Goal: Contribute content: Add original content to the website for others to see

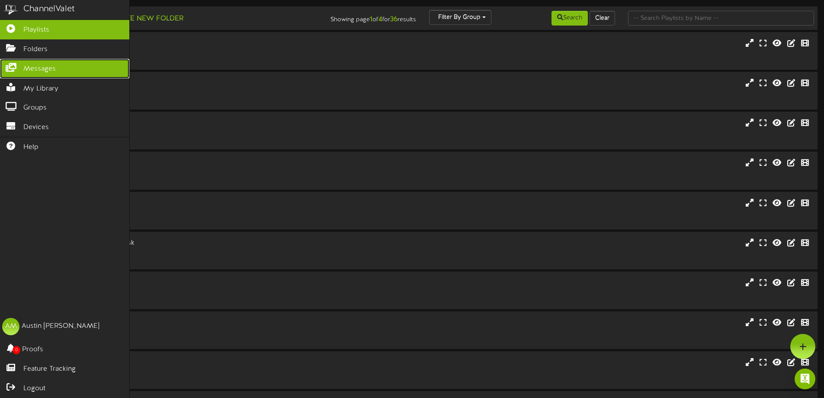
click at [13, 67] on icon at bounding box center [11, 66] width 22 height 6
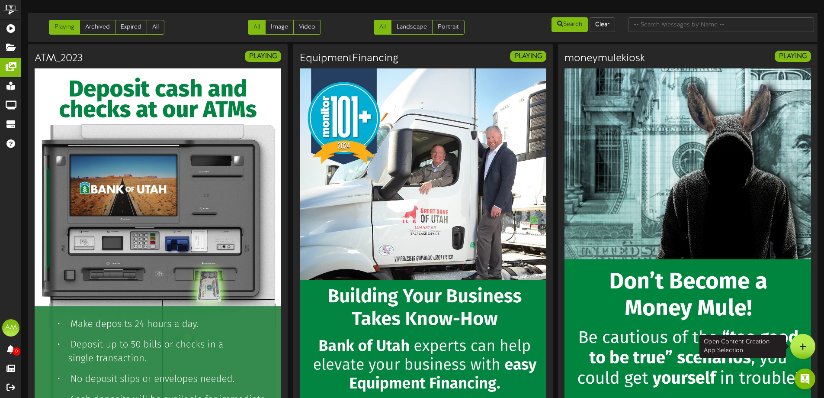
click at [809, 346] on div at bounding box center [803, 346] width 25 height 25
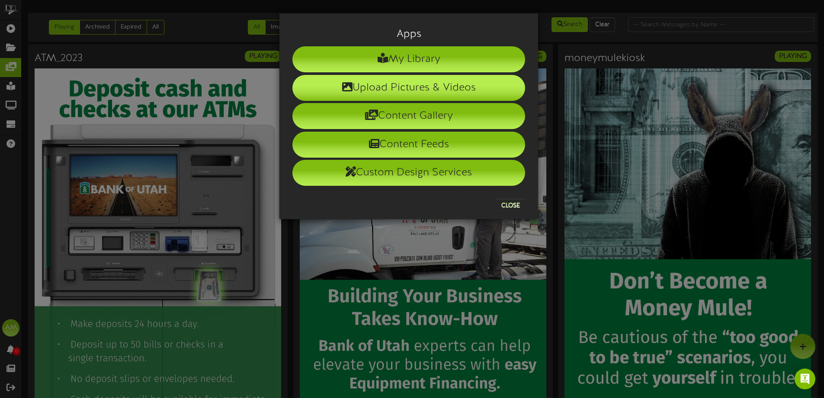
click at [447, 94] on li "Upload Pictures & Videos" at bounding box center [408, 88] width 233 height 26
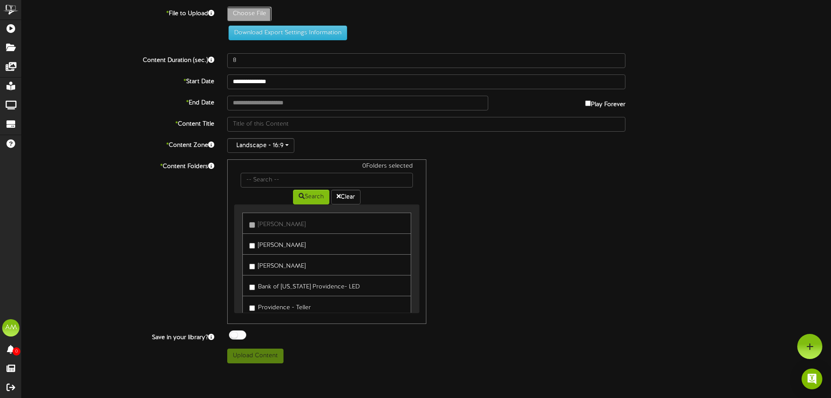
type input "**********"
type input "CollegeAveTellerDisplay"
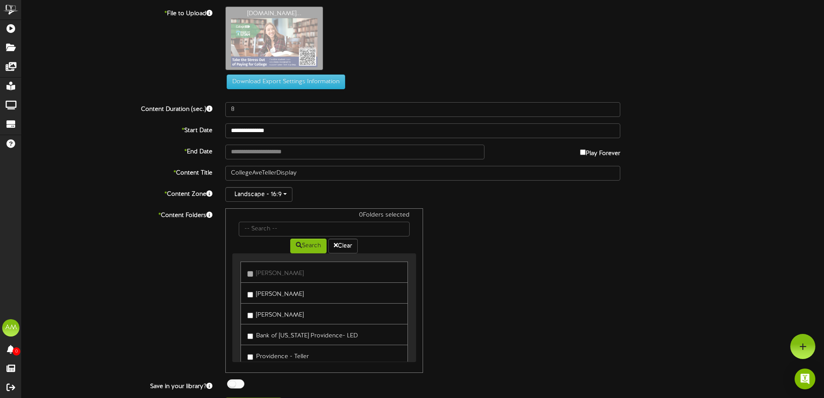
click at [291, 289] on label "Ogden - Teller" at bounding box center [275, 293] width 56 height 12
click at [286, 316] on label "Logan - Teller" at bounding box center [275, 314] width 56 height 12
click at [284, 311] on label "Providence - Teller" at bounding box center [277, 312] width 61 height 12
click at [288, 329] on label "Tremonton - Teller" at bounding box center [277, 333] width 61 height 12
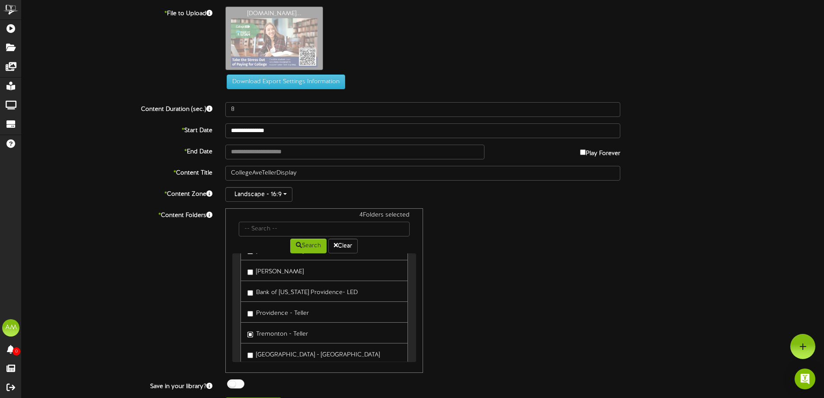
scroll to position [87, 0]
click at [283, 312] on label "Brigham City - Teller" at bounding box center [313, 310] width 132 height 12
click at [288, 327] on label "Ben Lomond Teller" at bounding box center [275, 331] width 56 height 12
drag, startPoint x: 295, startPoint y: 355, endPoint x: 290, endPoint y: 343, distance: 12.6
click at [294, 354] on label "South Ogden - Teller" at bounding box center [284, 352] width 74 height 12
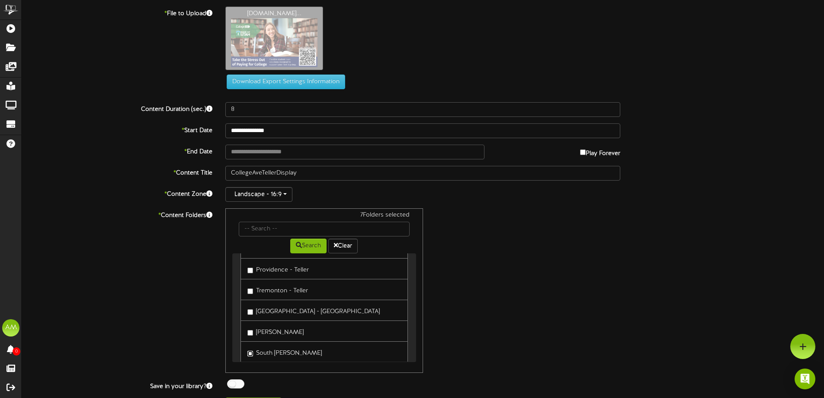
scroll to position [130, 0]
click at [283, 328] on label "Layton - Teller" at bounding box center [275, 329] width 56 height 12
click at [281, 345] on label "Roy - Teller" at bounding box center [275, 350] width 56 height 12
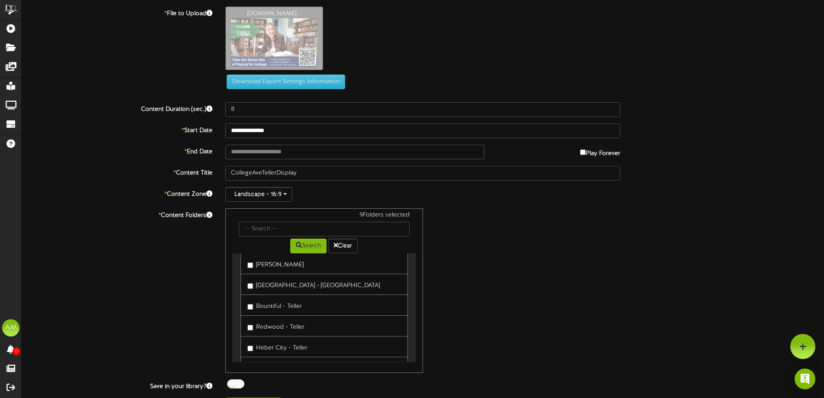
click at [273, 285] on label "City Creek - Teller" at bounding box center [313, 284] width 132 height 12
click at [288, 345] on label "Heber City - Teller" at bounding box center [277, 347] width 60 height 12
click at [281, 320] on label "Redwood - Teller" at bounding box center [275, 326] width 57 height 12
click at [277, 309] on label "Bountiful - Teller" at bounding box center [274, 305] width 55 height 12
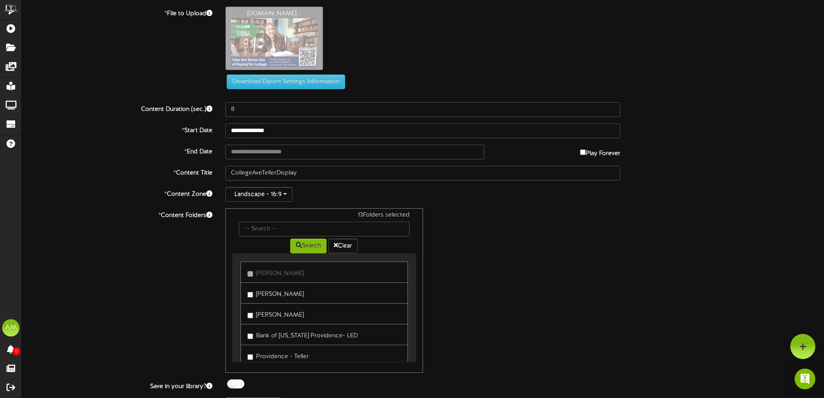
scroll to position [21, 0]
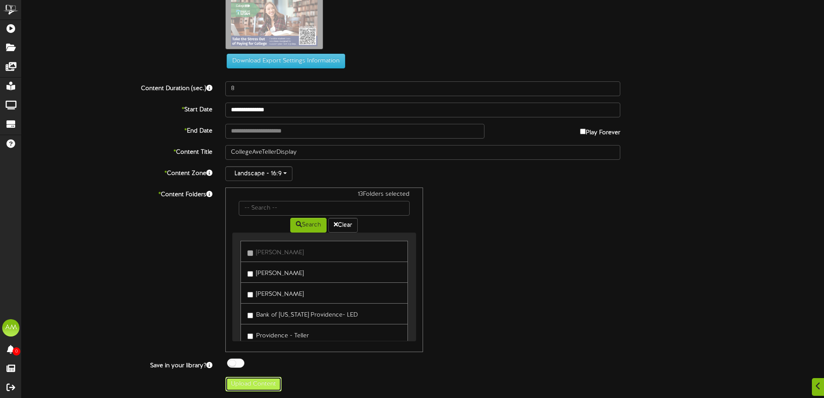
click at [246, 380] on button "Upload Content" at bounding box center [253, 383] width 56 height 15
type input "**********"
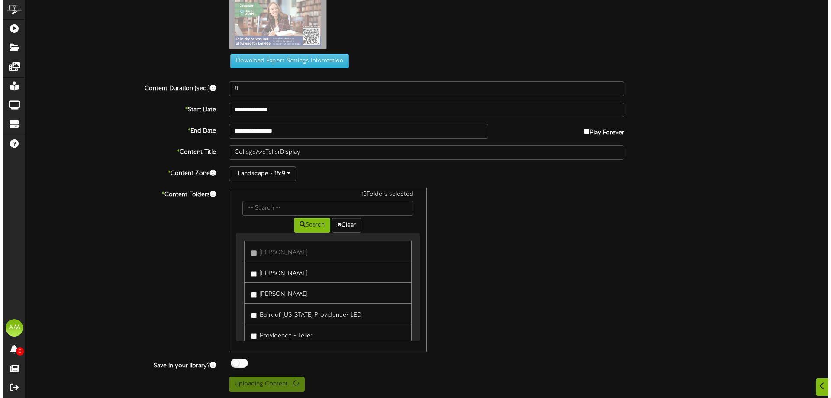
scroll to position [0, 0]
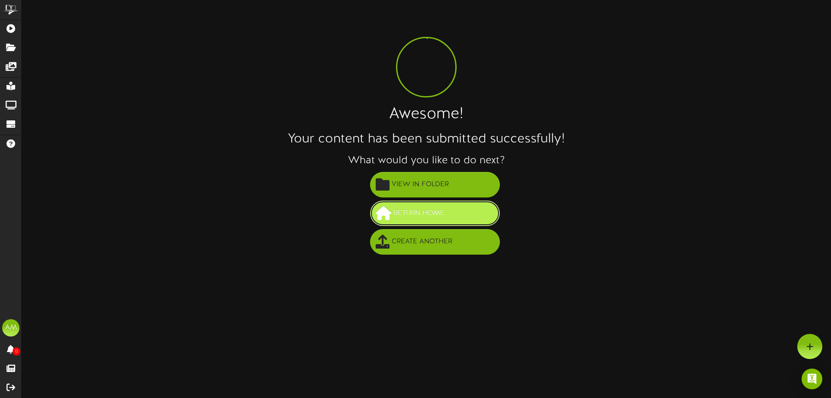
click at [405, 216] on span "Return Home" at bounding box center [418, 213] width 55 height 14
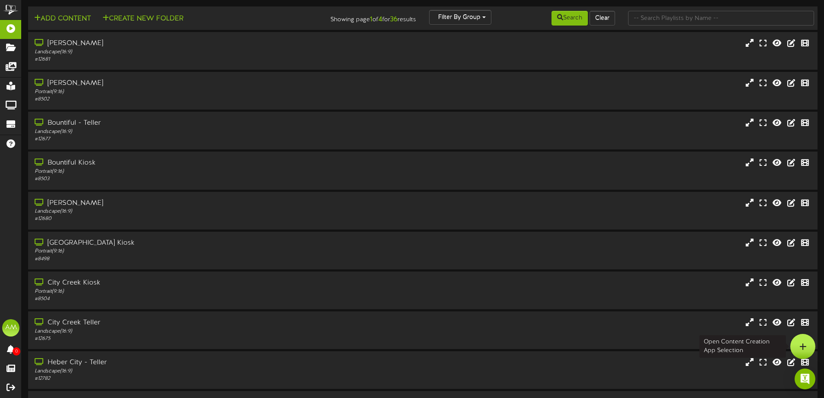
click at [806, 347] on icon at bounding box center [803, 346] width 7 height 8
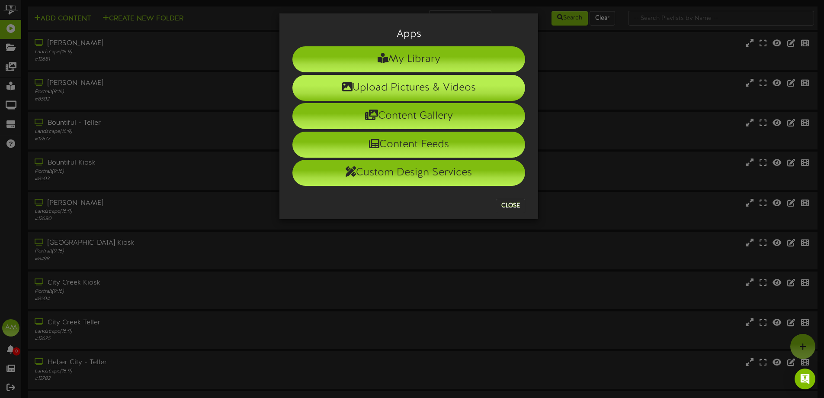
click at [387, 93] on li "Upload Pictures & Videos" at bounding box center [408, 88] width 233 height 26
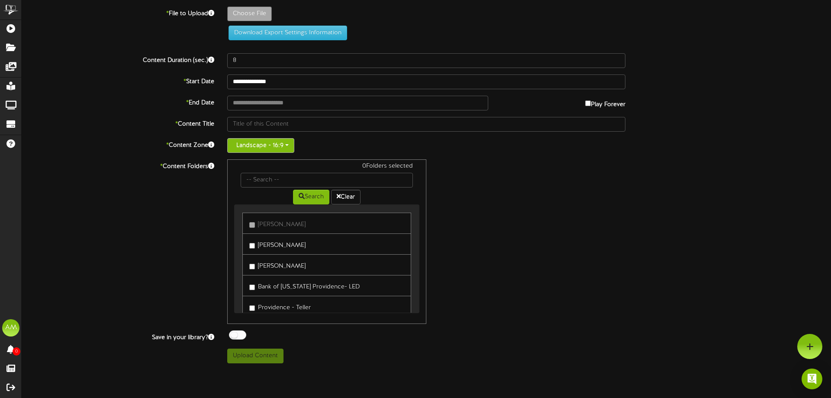
click at [256, 147] on button "Landscape - 16:9" at bounding box center [260, 145] width 67 height 15
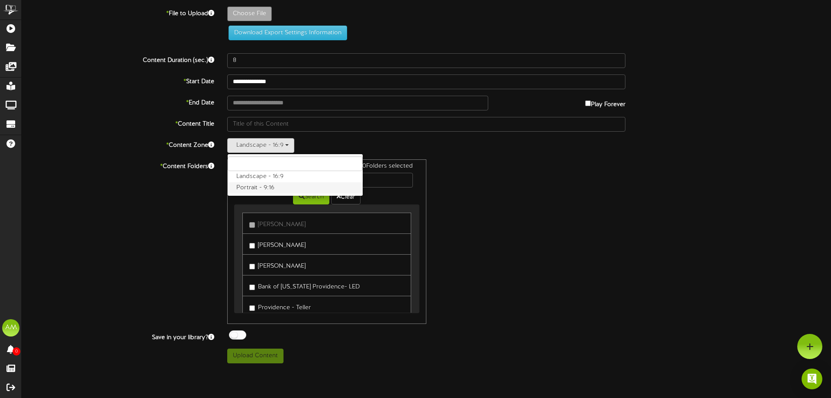
click at [264, 183] on label "Portrait - 9:16" at bounding box center [295, 187] width 135 height 11
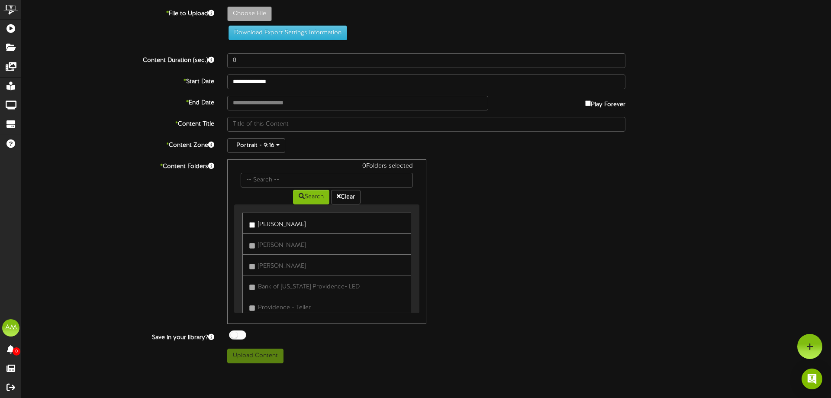
click at [276, 224] on label "Ogden Kiosk" at bounding box center [277, 223] width 56 height 12
click at [277, 257] on label "Provo Kiosk" at bounding box center [270, 253] width 42 height 12
click at [282, 270] on label "Providence Kiosk" at bounding box center [278, 273] width 58 height 12
click at [286, 290] on label "Sandy Kiosk" at bounding box center [277, 294] width 56 height 12
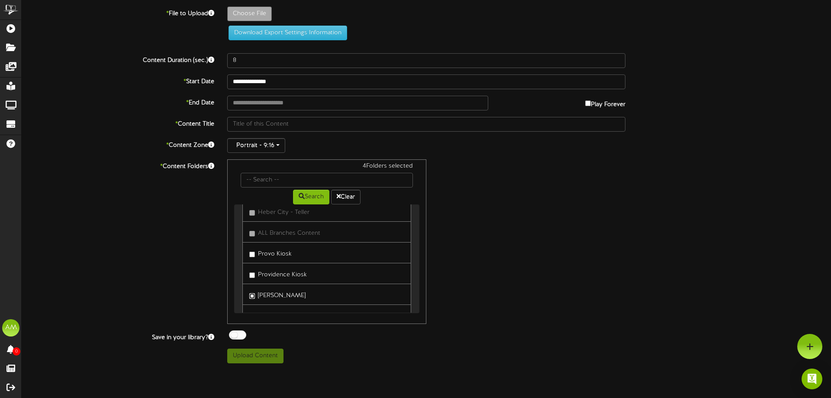
scroll to position [346, 0]
click at [294, 269] on link "Logan Kiosk" at bounding box center [326, 271] width 169 height 21
click at [294, 274] on link "Logan Kiosk" at bounding box center [326, 271] width 169 height 21
click at [289, 274] on label "Logan Kiosk" at bounding box center [277, 272] width 56 height 12
click at [291, 290] on label "Redwood Rd Kiosk" at bounding box center [280, 292] width 63 height 12
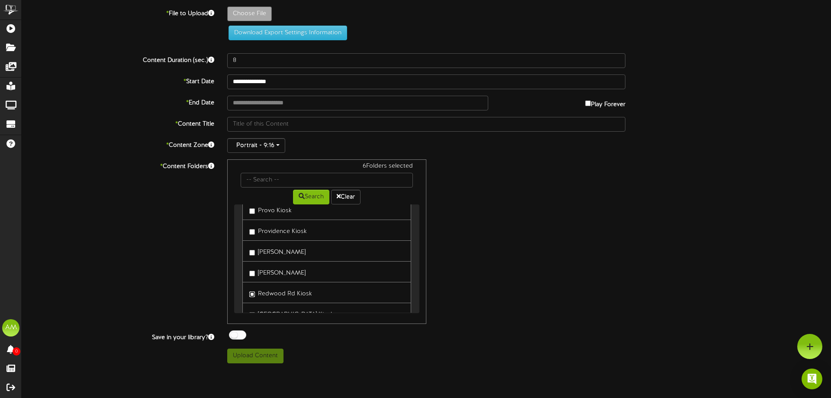
scroll to position [433, 0]
click at [271, 249] on label "Lindon Kiosk" at bounding box center [277, 247] width 56 height 12
click at [275, 268] on label "Orem Kiosk" at bounding box center [277, 268] width 56 height 12
click at [279, 231] on label "[GEOGRAPHIC_DATA] Kiosk" at bounding box center [291, 227] width 84 height 12
click at [286, 287] on label "Tremonton Kiosk" at bounding box center [277, 289] width 57 height 12
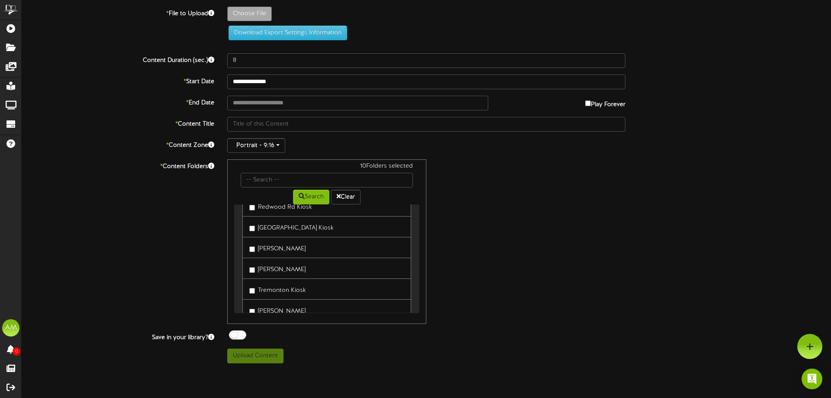
click at [286, 305] on label "[PERSON_NAME]" at bounding box center [277, 310] width 56 height 12
click at [280, 283] on label "Bountiful Kiosk" at bounding box center [274, 286] width 51 height 12
click at [286, 306] on label "City Creek Kiosk" at bounding box center [276, 306] width 55 height 12
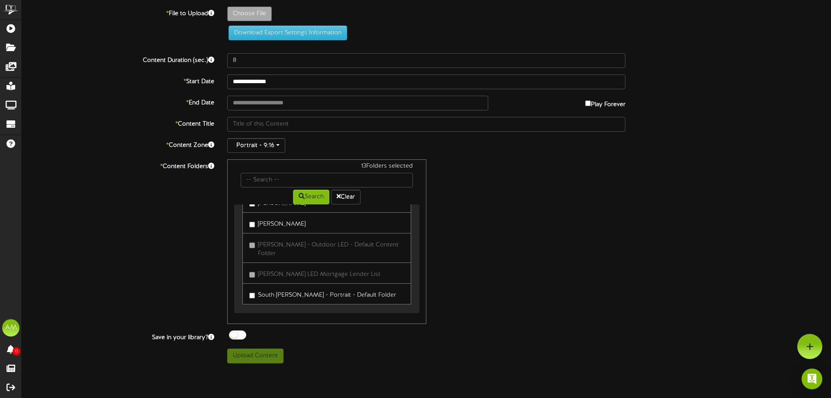
scroll to position [601, 0]
click at [274, 261] on label "Roy Kiosk" at bounding box center [277, 266] width 56 height 12
drag, startPoint x: 272, startPoint y: 245, endPoint x: 269, endPoint y: 224, distance: 21.4
click at [271, 244] on label "Layton Kiosk" at bounding box center [277, 245] width 56 height 12
click at [269, 224] on label "[PERSON_NAME]" at bounding box center [277, 225] width 56 height 12
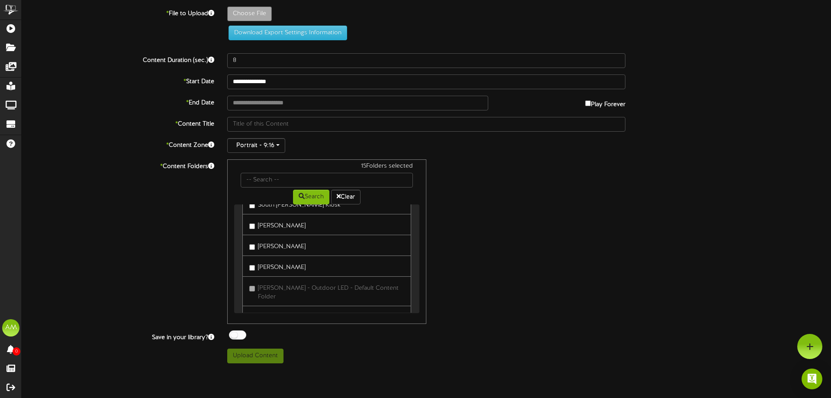
click at [273, 248] on label "Layton Kiosk" at bounding box center [277, 245] width 56 height 12
click at [274, 245] on label "South Ogden Kiosk" at bounding box center [294, 247] width 91 height 12
type input "**********"
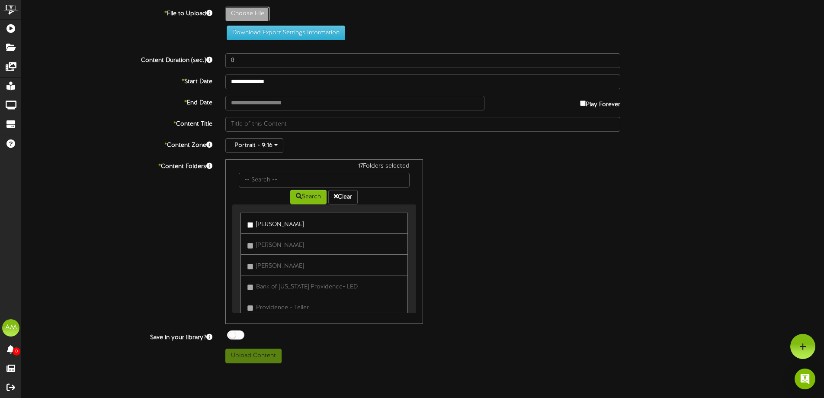
type input "CollegeAveKiosk"
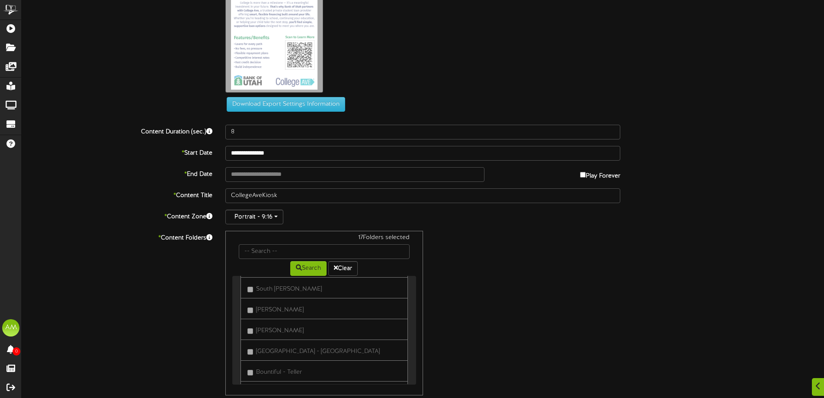
scroll to position [126, 0]
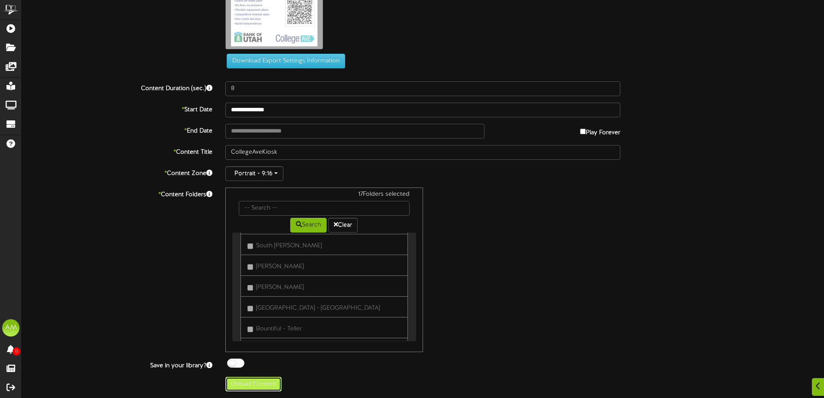
click at [270, 388] on button "Upload Content" at bounding box center [253, 383] width 56 height 15
type input "**********"
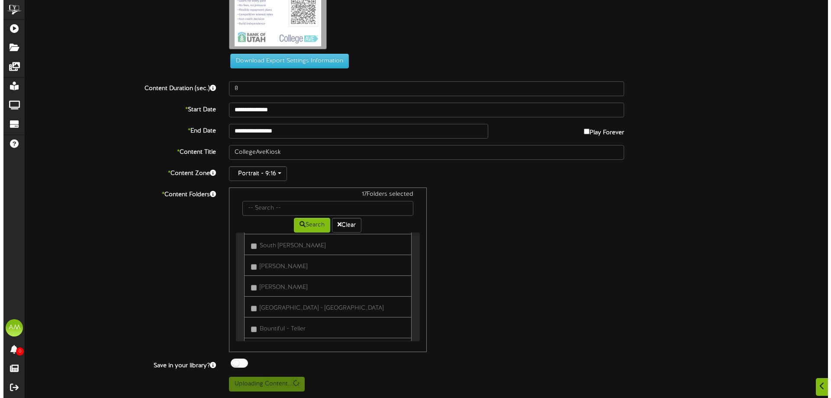
scroll to position [0, 0]
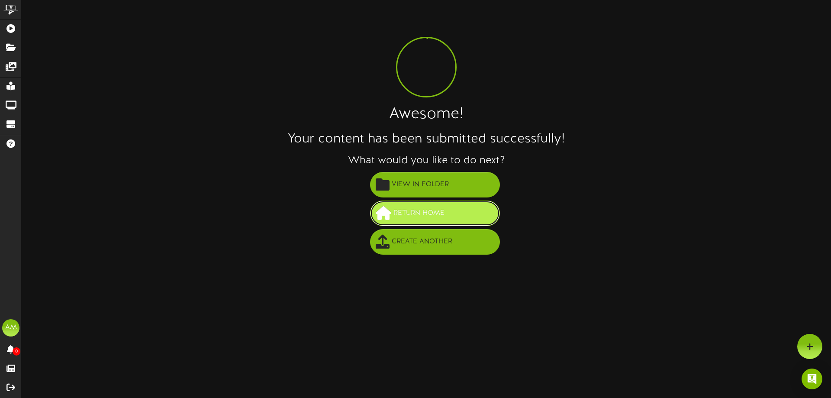
click at [485, 215] on button "Return Home" at bounding box center [435, 213] width 130 height 26
